Goal: Contribute content

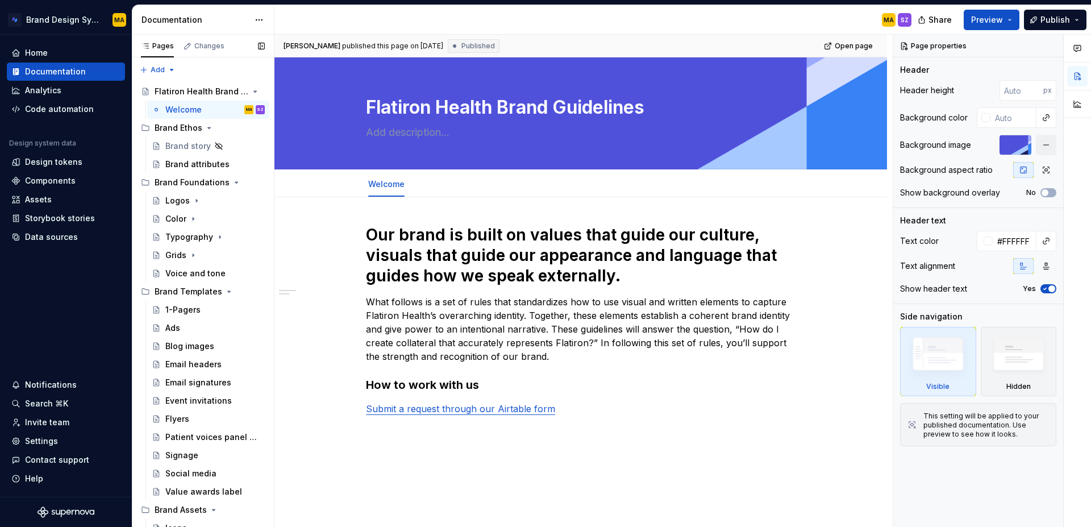
scroll to position [226, 0]
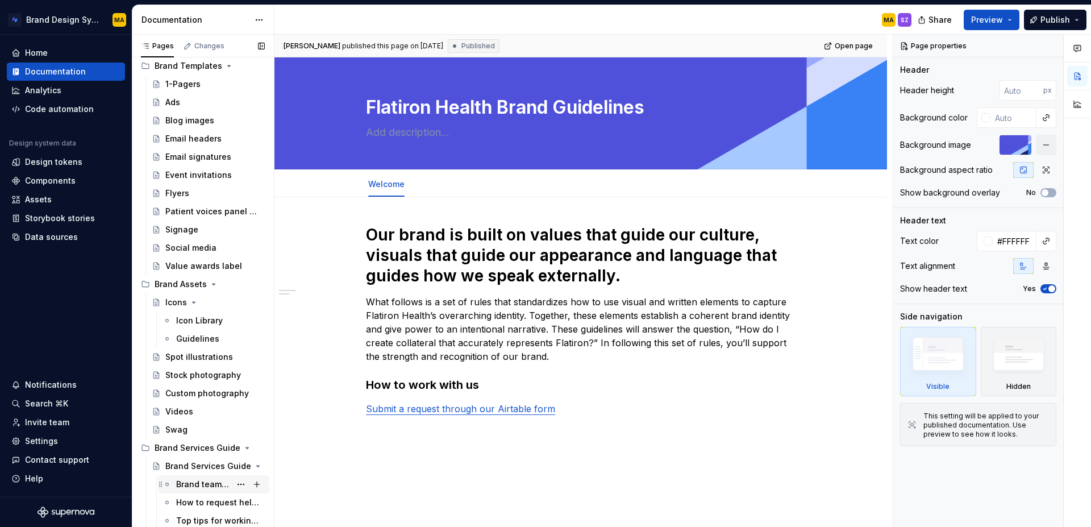
click at [194, 481] on div "Brand team services and self-service tools" at bounding box center [203, 483] width 55 height 11
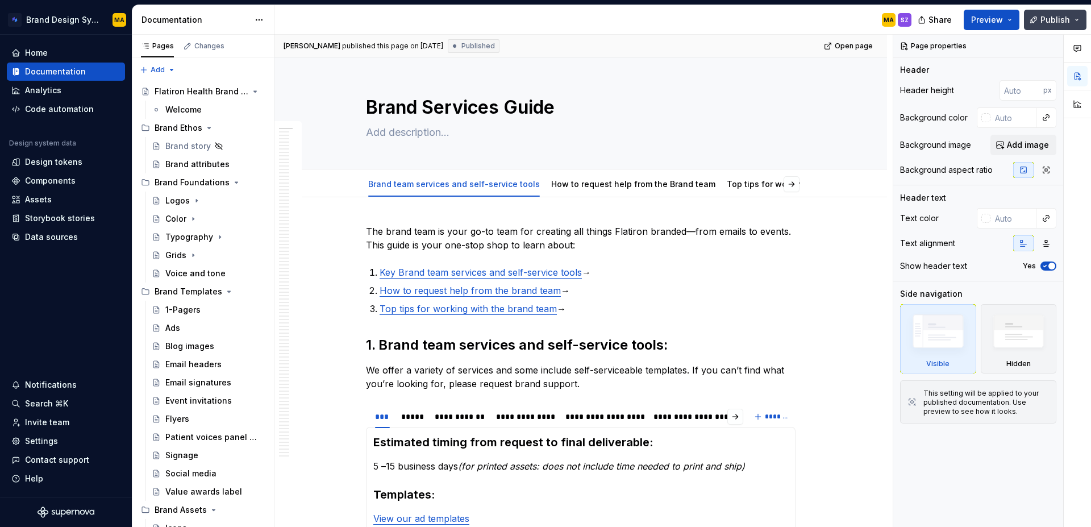
click at [1047, 21] on span "Publish" at bounding box center [1055, 19] width 30 height 11
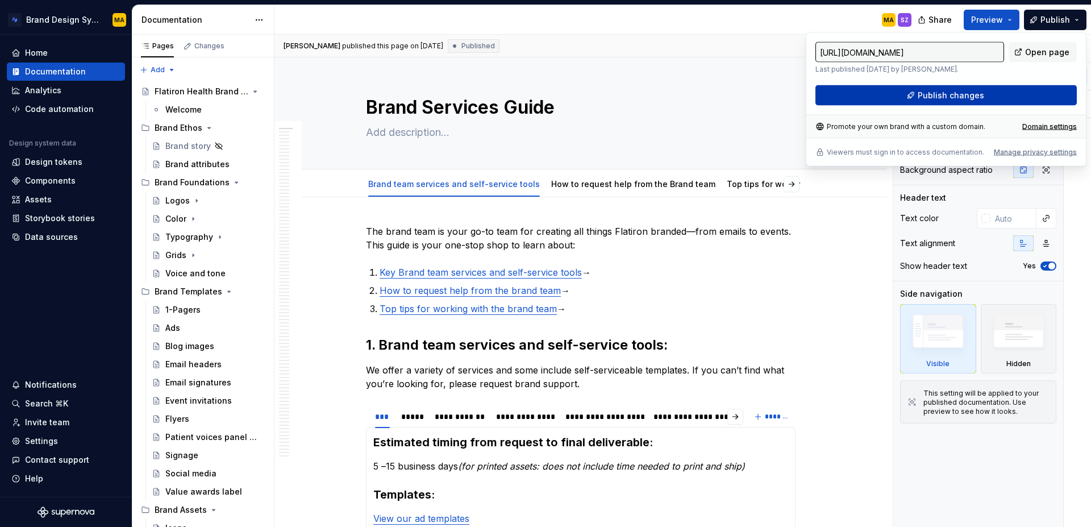
click at [958, 98] on span "Publish changes" at bounding box center [951, 95] width 66 height 11
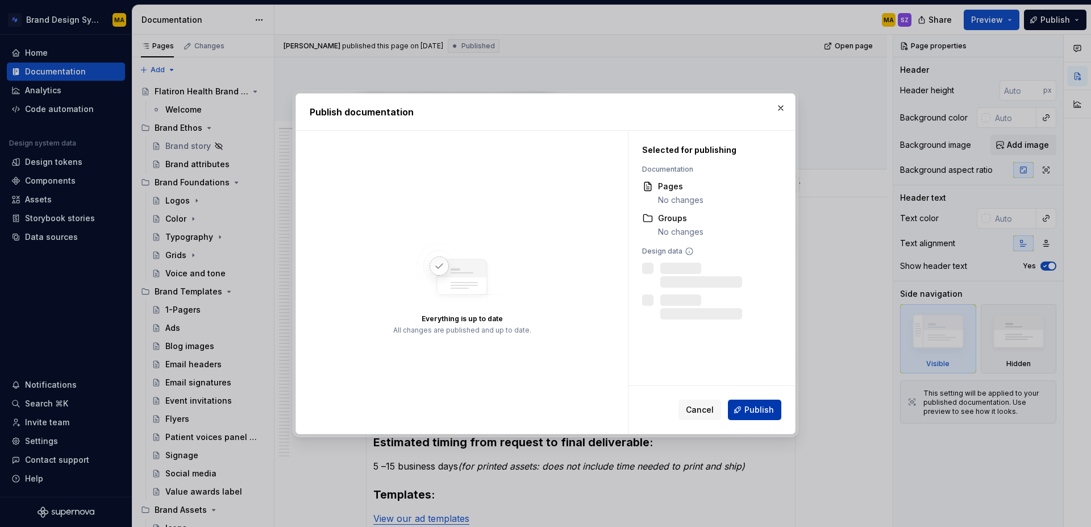
click at [761, 406] on span "Publish" at bounding box center [759, 409] width 30 height 11
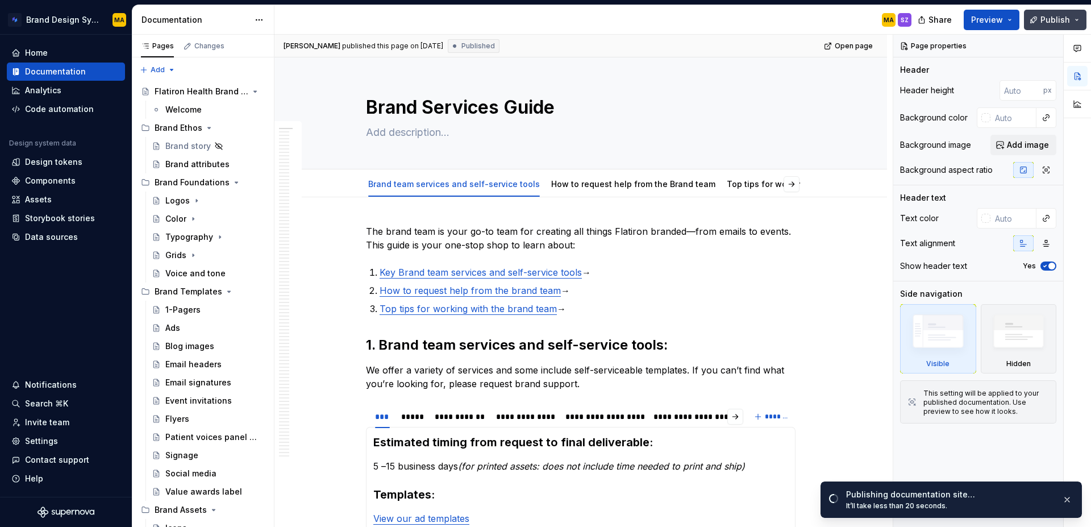
click at [1054, 19] on span "Publish" at bounding box center [1055, 19] width 30 height 11
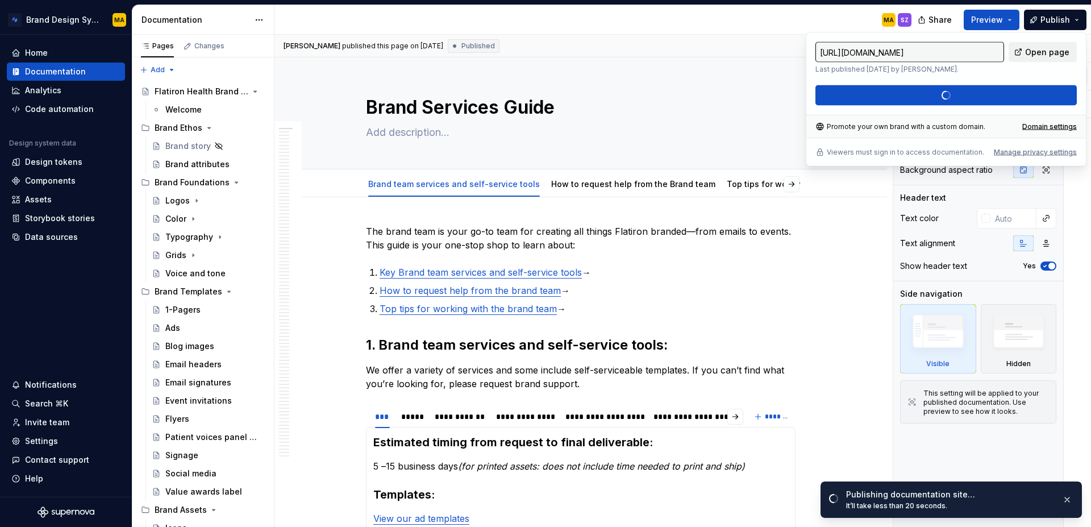
click at [1029, 57] on link "Open page" at bounding box center [1042, 52] width 68 height 20
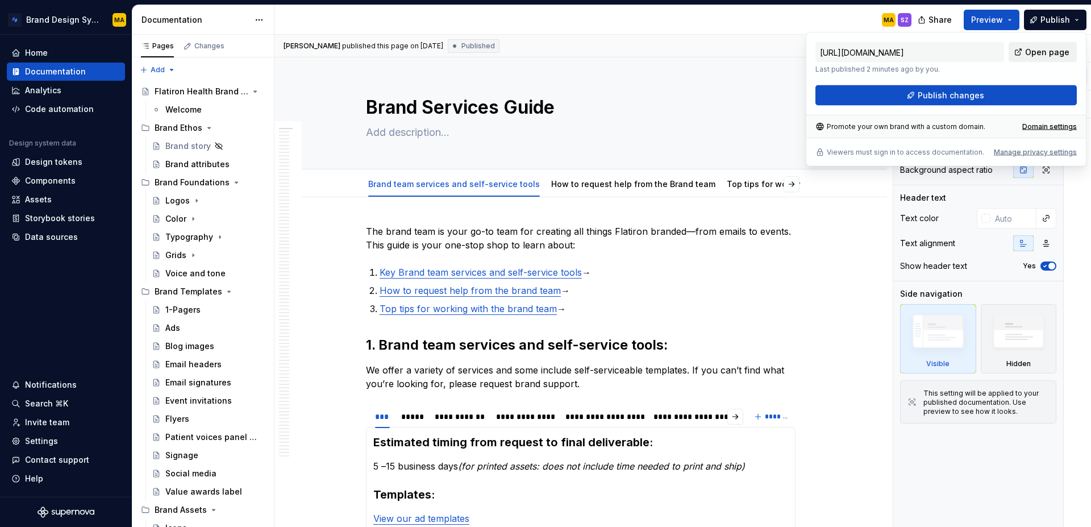
type textarea "*"
type input "[URL][DOMAIN_NAME]"
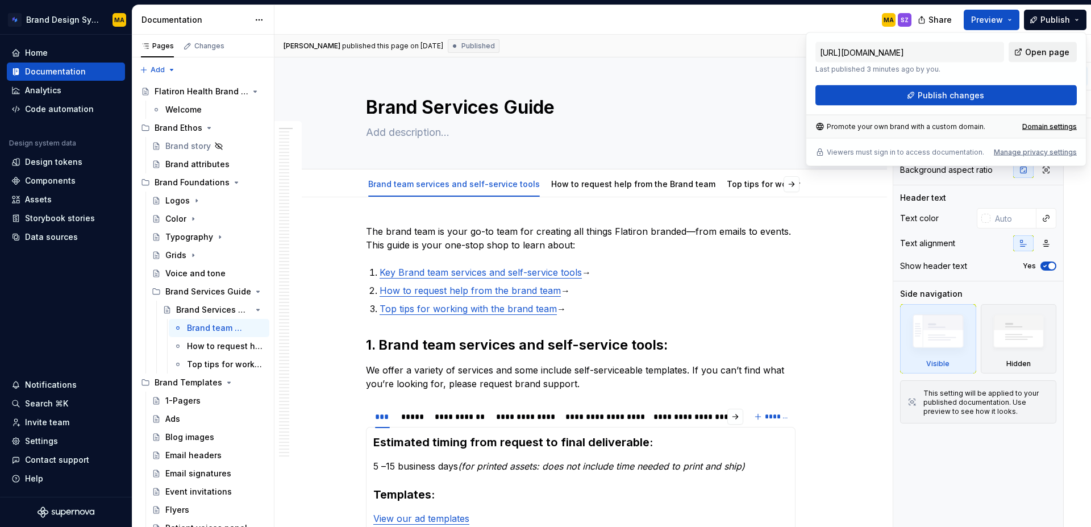
type textarea "*"
type input "[URL][DOMAIN_NAME]"
click at [774, 17] on div "MA SZ" at bounding box center [597, 20] width 646 height 30
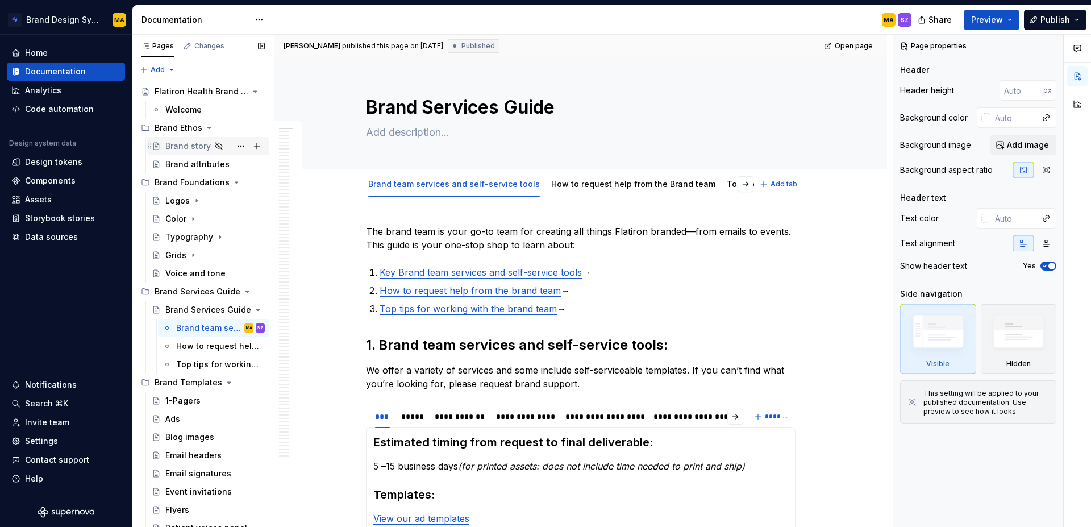
scroll to position [1, 0]
click at [216, 146] on icon "Page tree" at bounding box center [218, 146] width 7 height 7
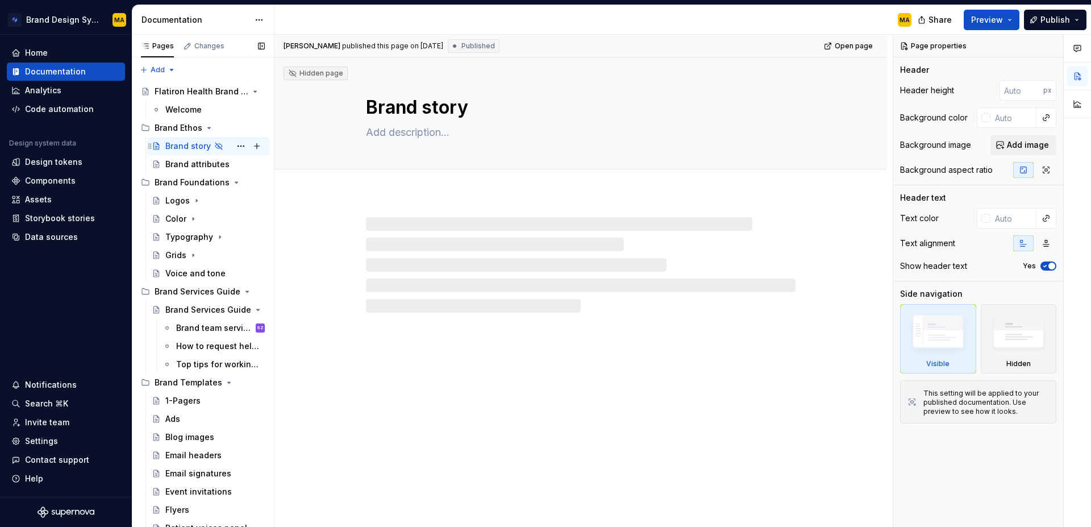
scroll to position [1, 0]
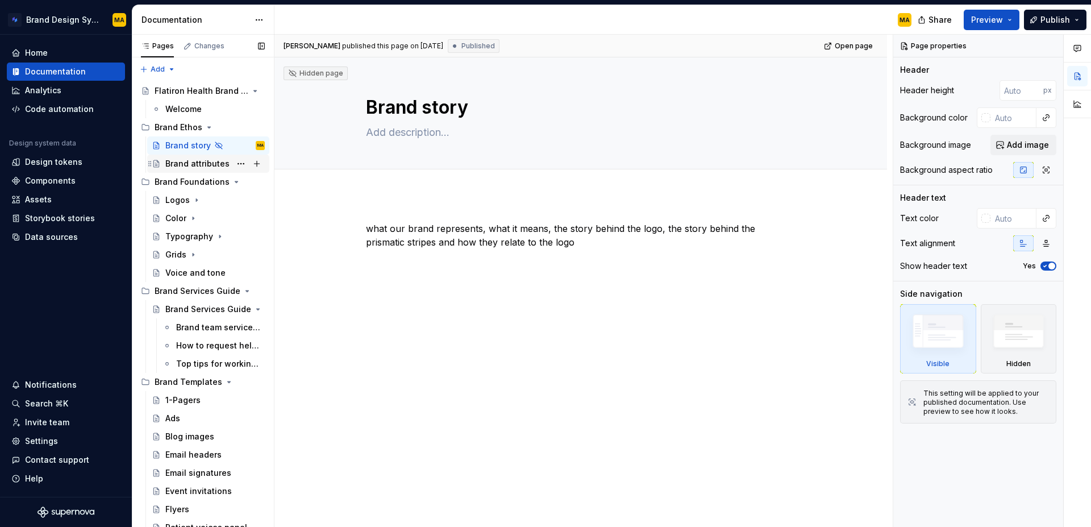
click at [195, 168] on div "Brand attributes" at bounding box center [197, 163] width 64 height 11
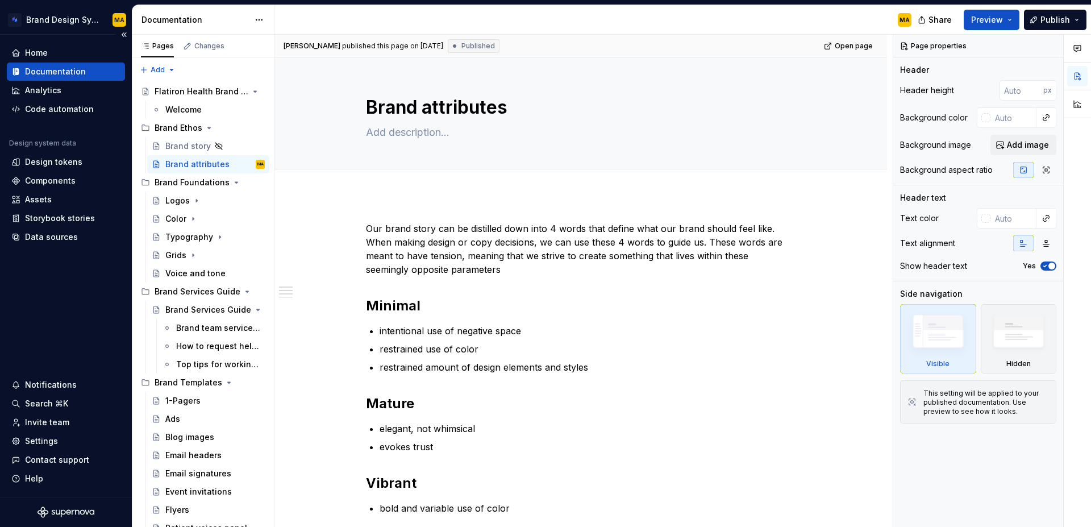
type textarea "*"
